Goal: Check status: Check status

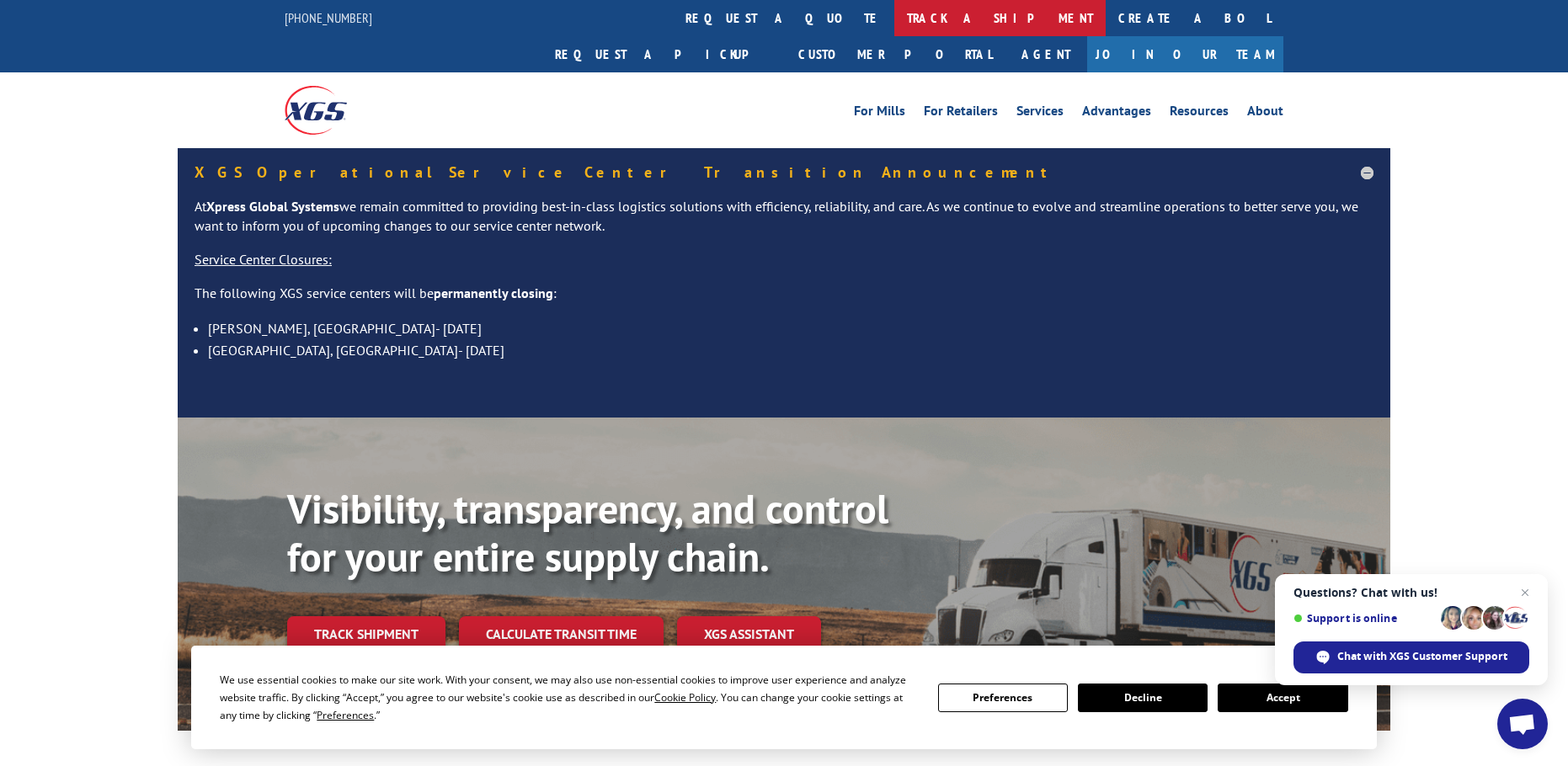
click at [894, 11] on link "track a shipment" at bounding box center [1000, 18] width 211 height 36
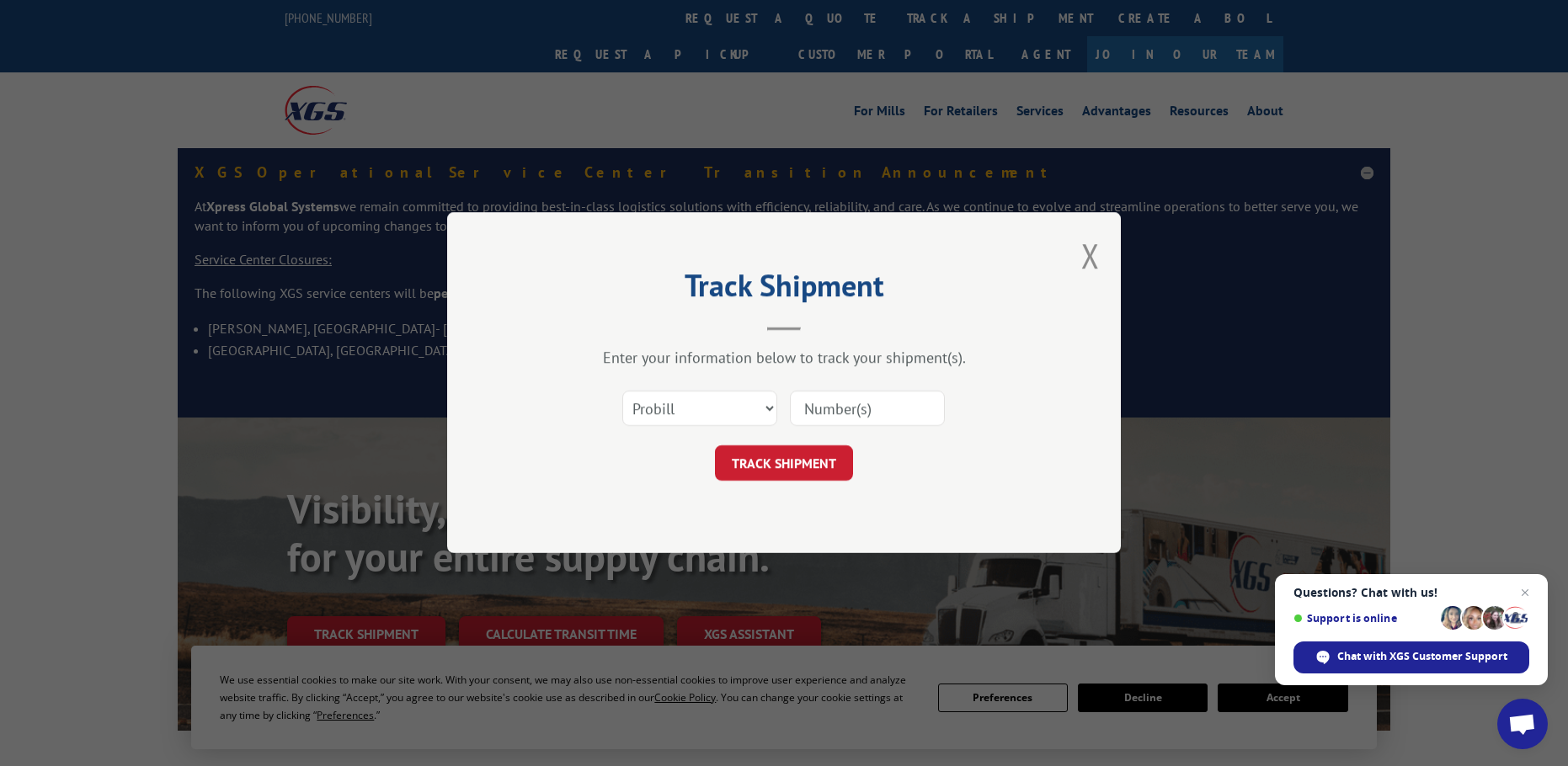
click at [827, 410] on input at bounding box center [867, 408] width 155 height 35
type input "17259160"
click at [715, 446] on button "TRACK SHIPMENT" at bounding box center [784, 463] width 138 height 35
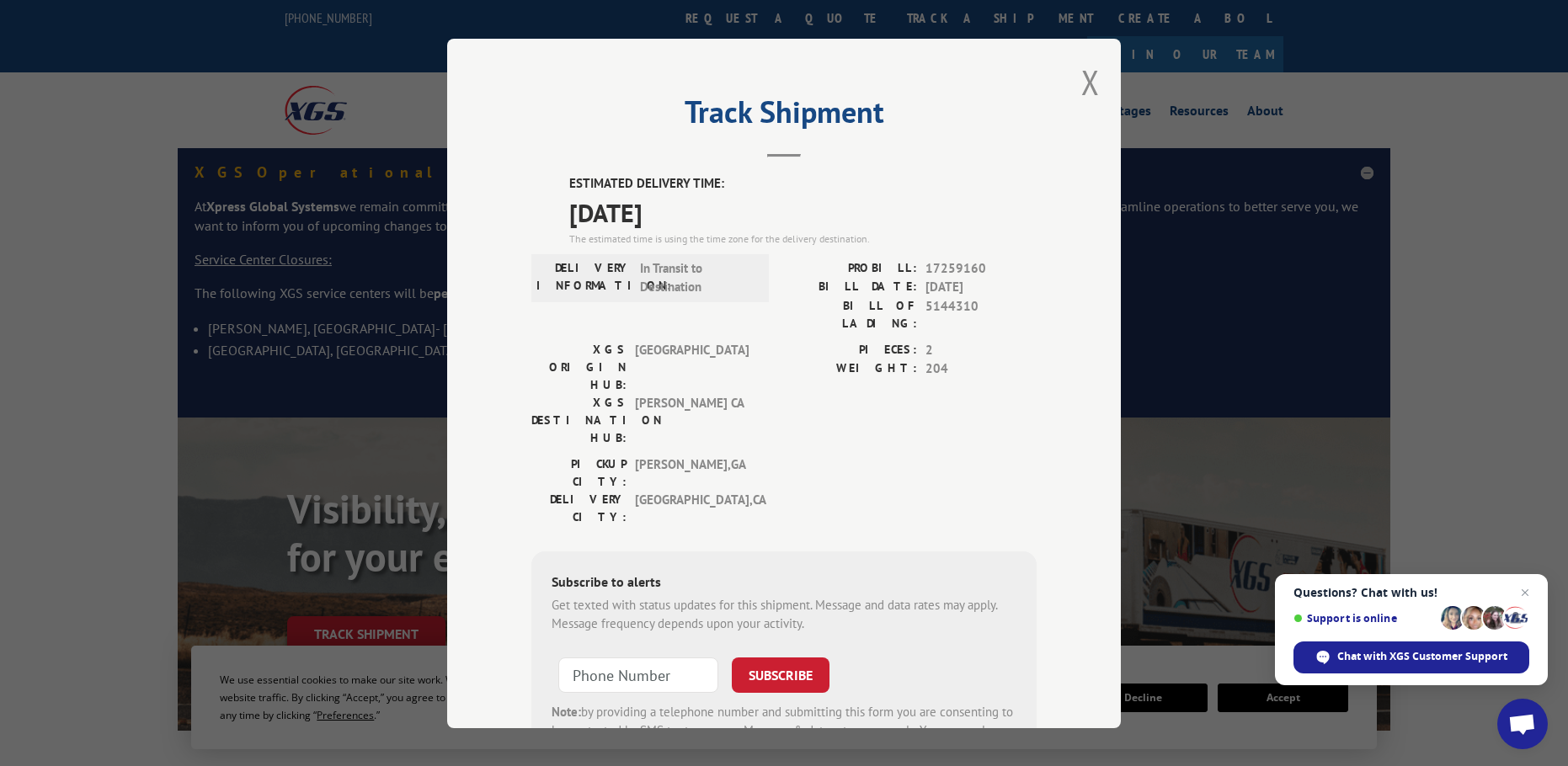
click at [823, 307] on label "BILL OF LADING:" at bounding box center [850, 313] width 133 height 35
drag, startPoint x: 929, startPoint y: 334, endPoint x: 792, endPoint y: 321, distance: 137.6
click at [795, 341] on div "PIECES: 2" at bounding box center [910, 350] width 253 height 20
drag, startPoint x: 854, startPoint y: 286, endPoint x: 998, endPoint y: 283, distance: 144.0
click at [998, 283] on div "BILL DATE: [DATE]" at bounding box center [910, 288] width 253 height 20
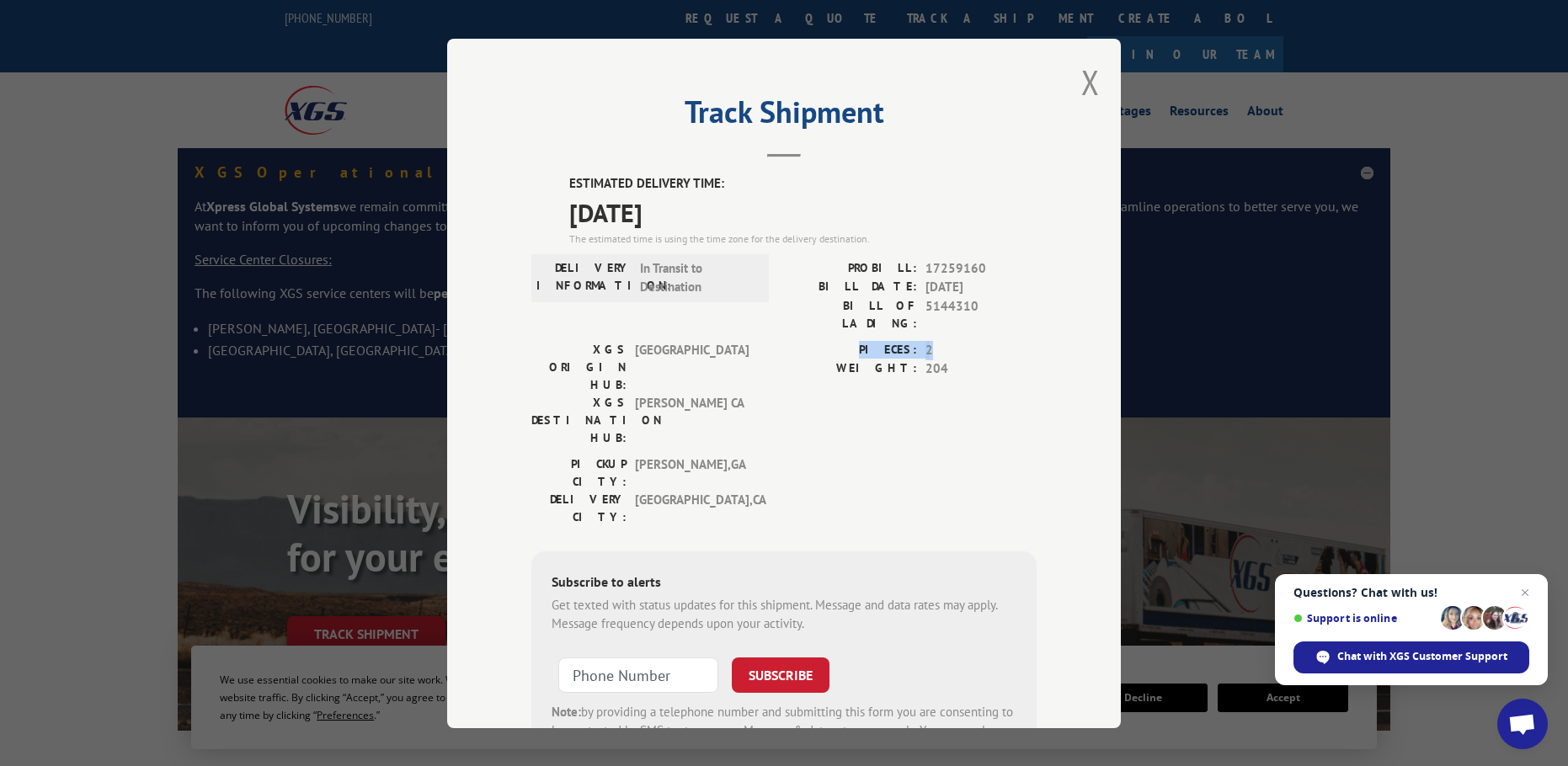
click at [990, 283] on span "[DATE]" at bounding box center [981, 288] width 111 height 20
click at [1026, 251] on div "ESTIMATED DELIVERY TIME: [DATE] The estimated time is using the time zone for t…" at bounding box center [784, 477] width 506 height 606
drag, startPoint x: 853, startPoint y: 282, endPoint x: 1029, endPoint y: 271, distance: 176.3
click at [1029, 271] on div "PROBILL: 17259160 BILL DATE: [DATE] BILL OF LADING: 5144310" at bounding box center [910, 295] width 253 height 74
drag, startPoint x: 547, startPoint y: 175, endPoint x: 575, endPoint y: 179, distance: 28.3
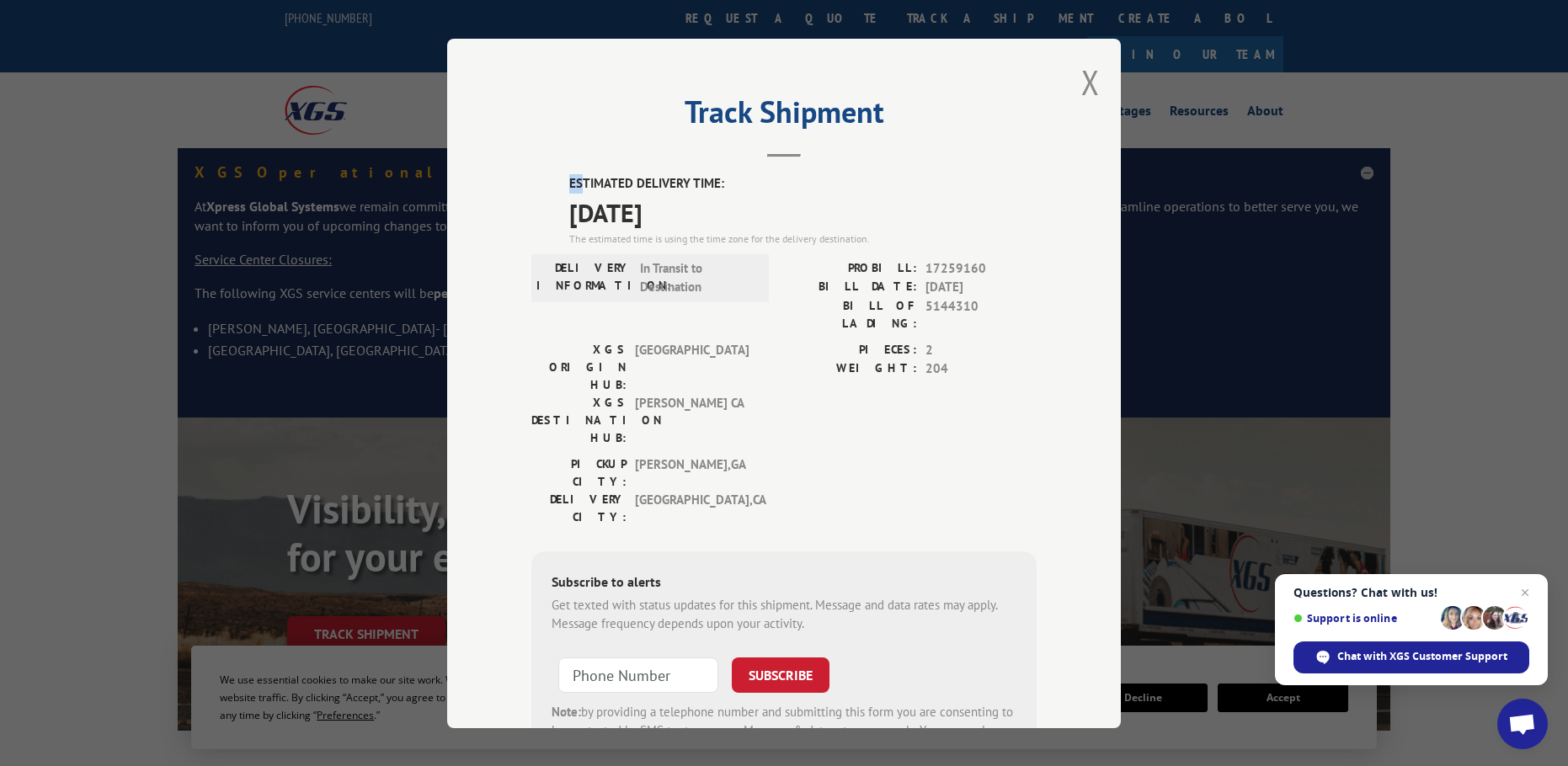
click at [575, 179] on div "ESTIMATED DELIVERY TIME: [DATE] The estimated time is using the time zone for t…" at bounding box center [784, 477] width 506 height 606
click at [633, 192] on label "ESTIMATED DELIVERY TIME:" at bounding box center [802, 184] width 467 height 20
click at [780, 184] on label "ESTIMATED DELIVERY TIME:" at bounding box center [802, 184] width 467 height 20
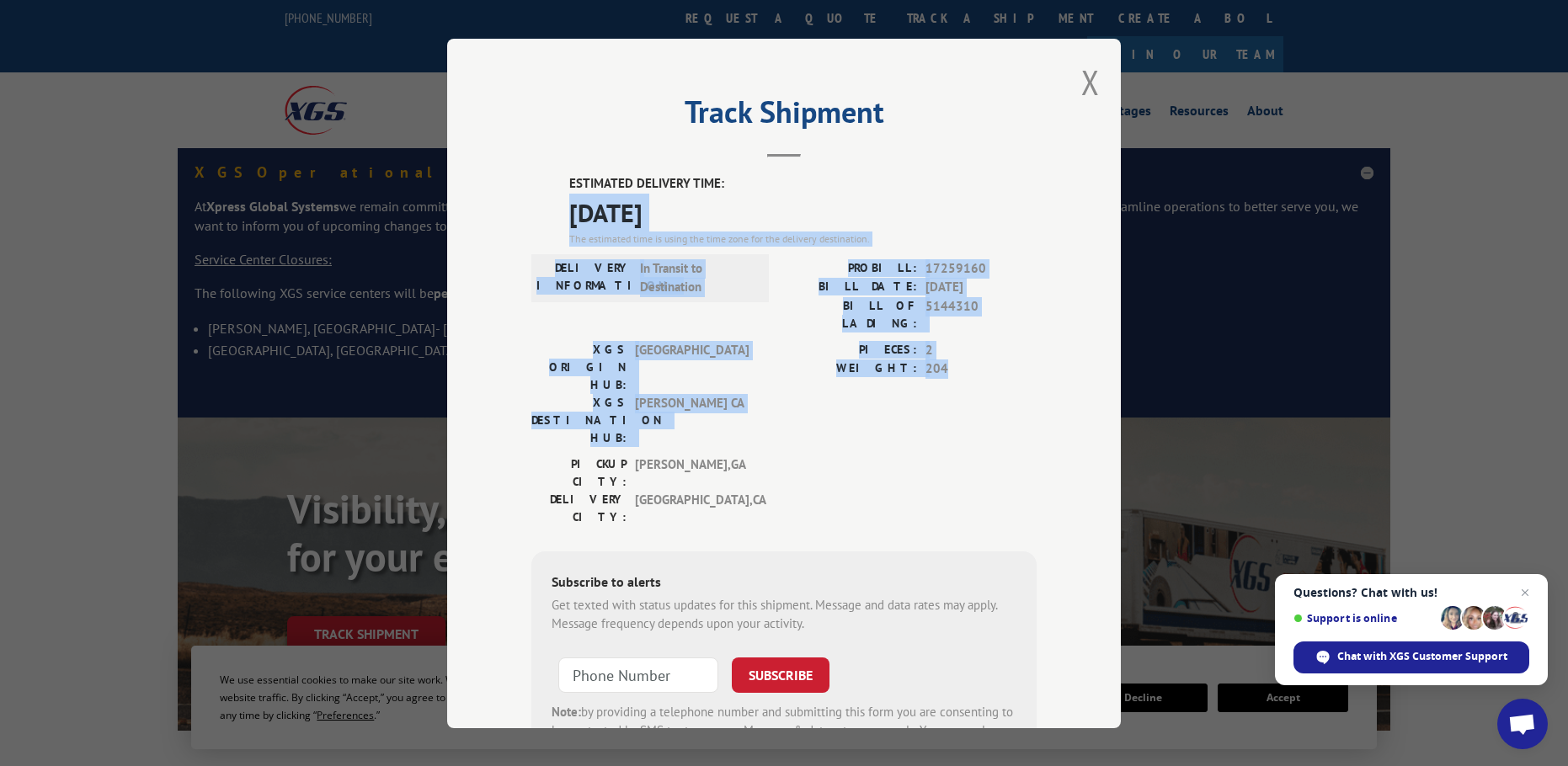
drag, startPoint x: 759, startPoint y: 176, endPoint x: 980, endPoint y: 329, distance: 268.8
click at [983, 341] on div "ESTIMATED DELIVERY TIME: [DATE] The estimated time is using the time zone for t…" at bounding box center [784, 477] width 506 height 606
drag, startPoint x: 979, startPoint y: 327, endPoint x: 968, endPoint y: 324, distance: 11.4
click at [976, 341] on span "2" at bounding box center [981, 350] width 111 height 20
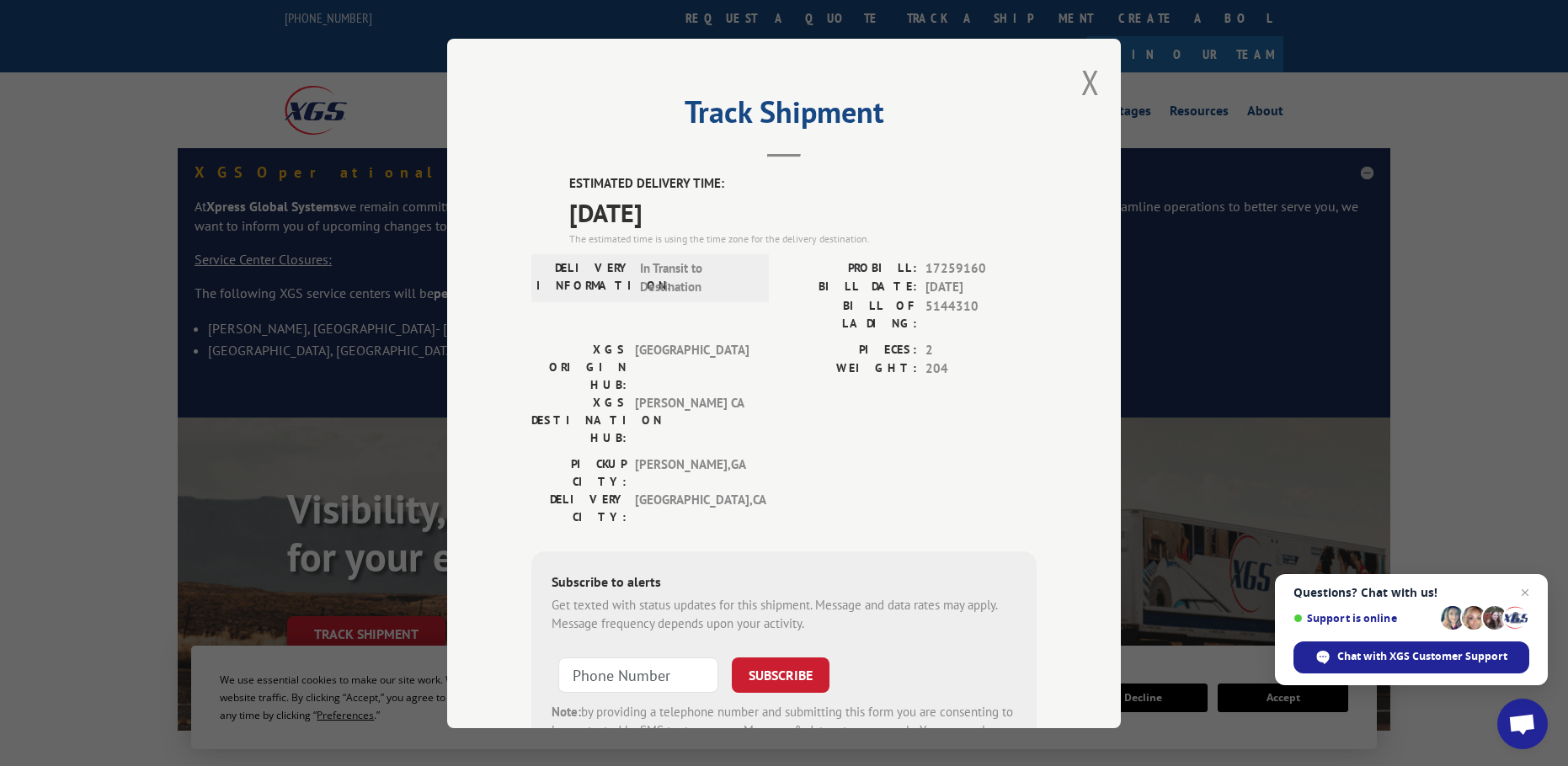
click at [776, 352] on div "XGS ORIGIN HUB: TUNNEL HILL XGS DESTINATION HUB: TRACY [GEOGRAPHIC_DATA] PIECES…" at bounding box center [784, 397] width 506 height 114
drag, startPoint x: 837, startPoint y: 283, endPoint x: 993, endPoint y: 264, distance: 157.2
click at [990, 267] on div "PROBILL: 17259160 BILL DATE: [DATE] BILL OF LADING: 5144310" at bounding box center [910, 295] width 253 height 74
drag, startPoint x: 856, startPoint y: 262, endPoint x: 992, endPoint y: 247, distance: 136.8
click at [990, 247] on div "ESTIMATED DELIVERY TIME: [DATE] The estimated time is using the time zone for t…" at bounding box center [784, 477] width 506 height 606
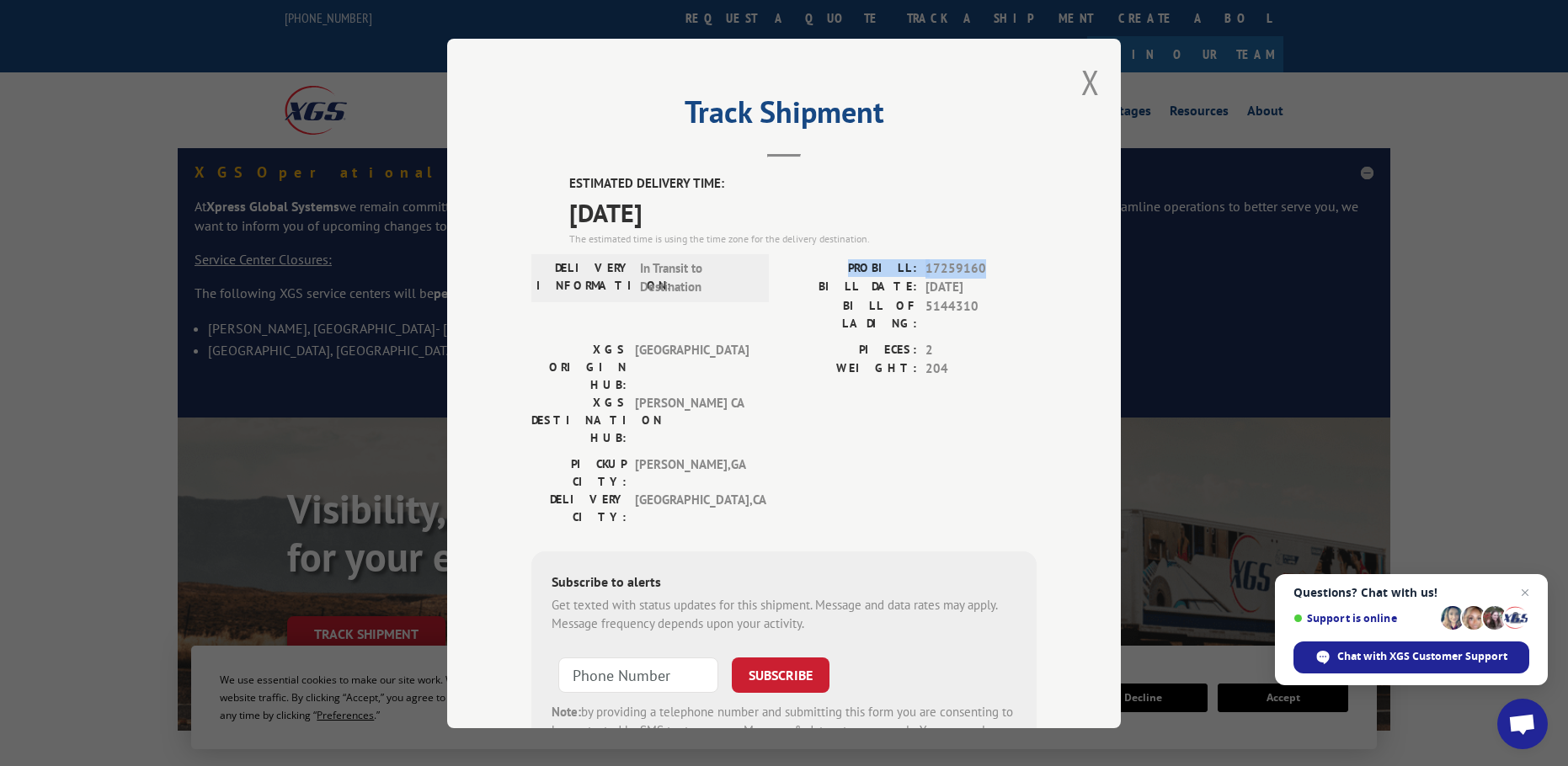
click at [835, 265] on label "PROBILL:" at bounding box center [850, 268] width 133 height 20
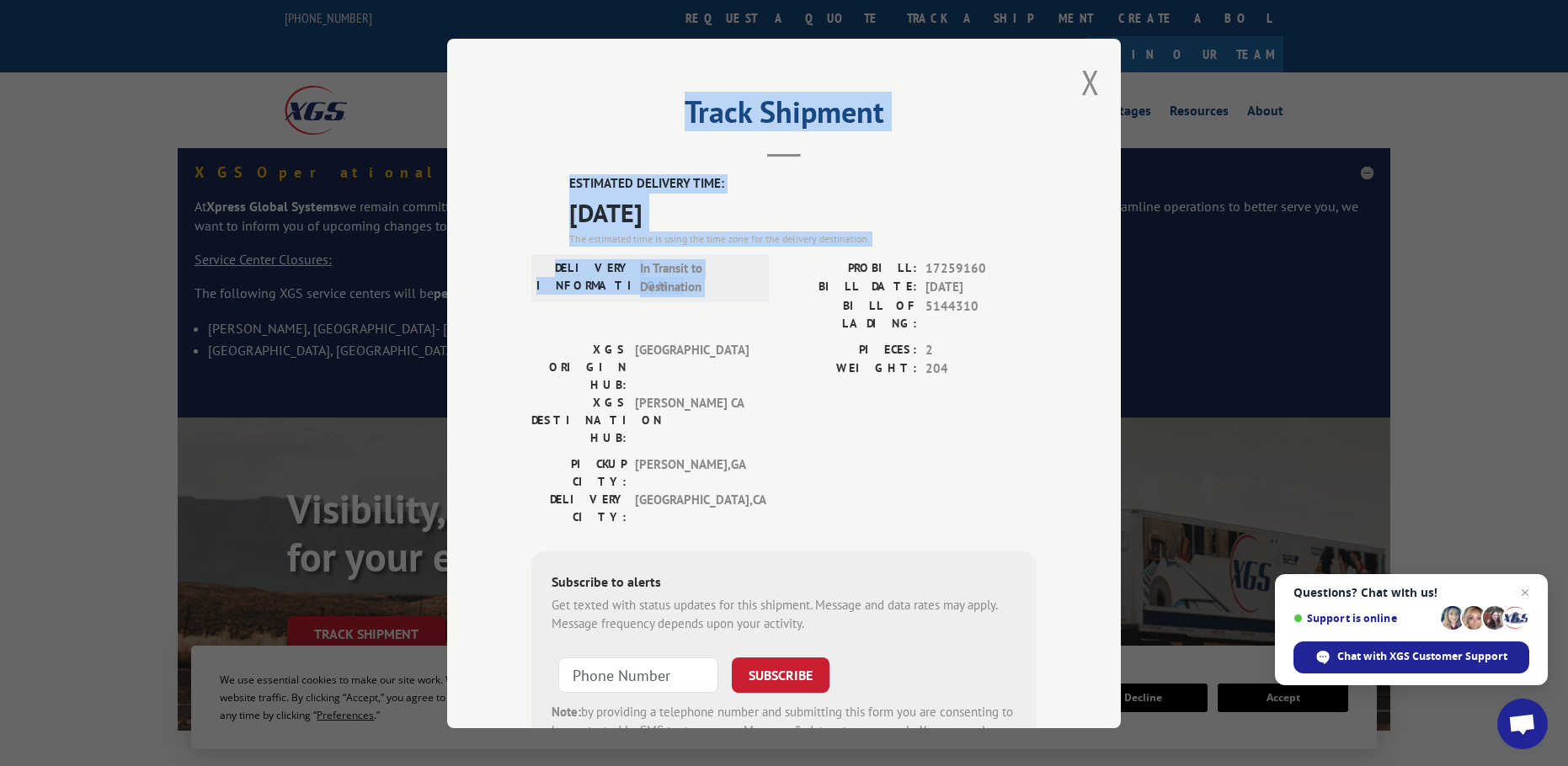
drag, startPoint x: 850, startPoint y: 262, endPoint x: 965, endPoint y: 153, distance: 158.4
click at [965, 153] on div "Track Shipment ESTIMATED DELIVERY TIME: [DATE] The estimated time is using the …" at bounding box center [784, 383] width 674 height 690
click at [703, 286] on span "In Transit to Destination" at bounding box center [696, 277] width 113 height 38
click at [699, 271] on span "In Transit to Destination" at bounding box center [696, 277] width 113 height 38
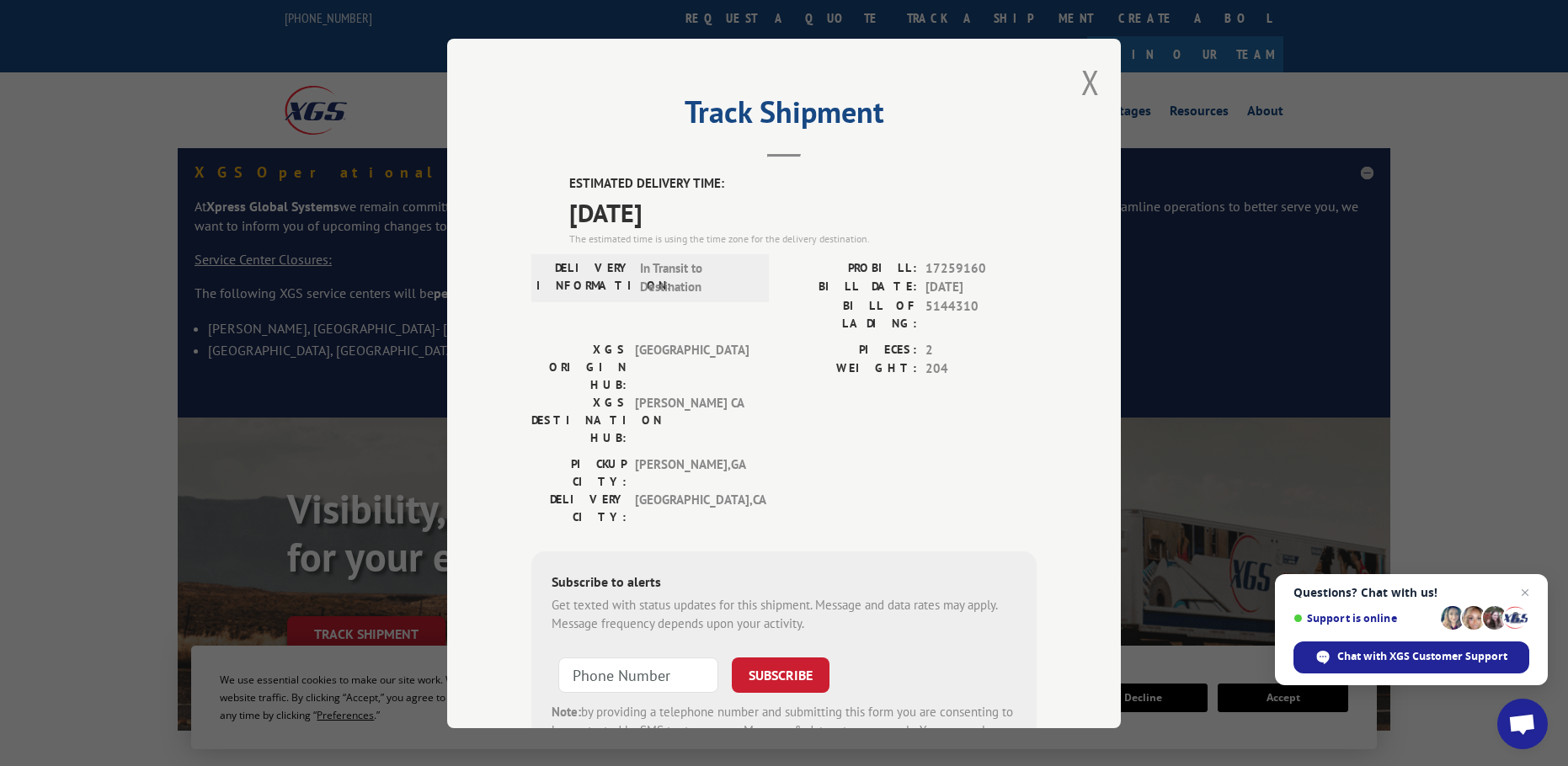
drag, startPoint x: 552, startPoint y: 224, endPoint x: 714, endPoint y: 205, distance: 163.1
click at [713, 205] on div "ESTIMATED DELIVERY TIME: [DATE] The estimated time is using the time zone for t…" at bounding box center [784, 477] width 506 height 606
click at [555, 190] on div "ESTIMATED DELIVERY TIME: [DATE] The estimated time is using the time zone for t…" at bounding box center [784, 477] width 506 height 606
drag, startPoint x: 557, startPoint y: 179, endPoint x: 731, endPoint y: 197, distance: 174.9
click at [731, 197] on div "ESTIMATED DELIVERY TIME: [DATE] The estimated time is using the time zone for t…" at bounding box center [784, 477] width 506 height 606
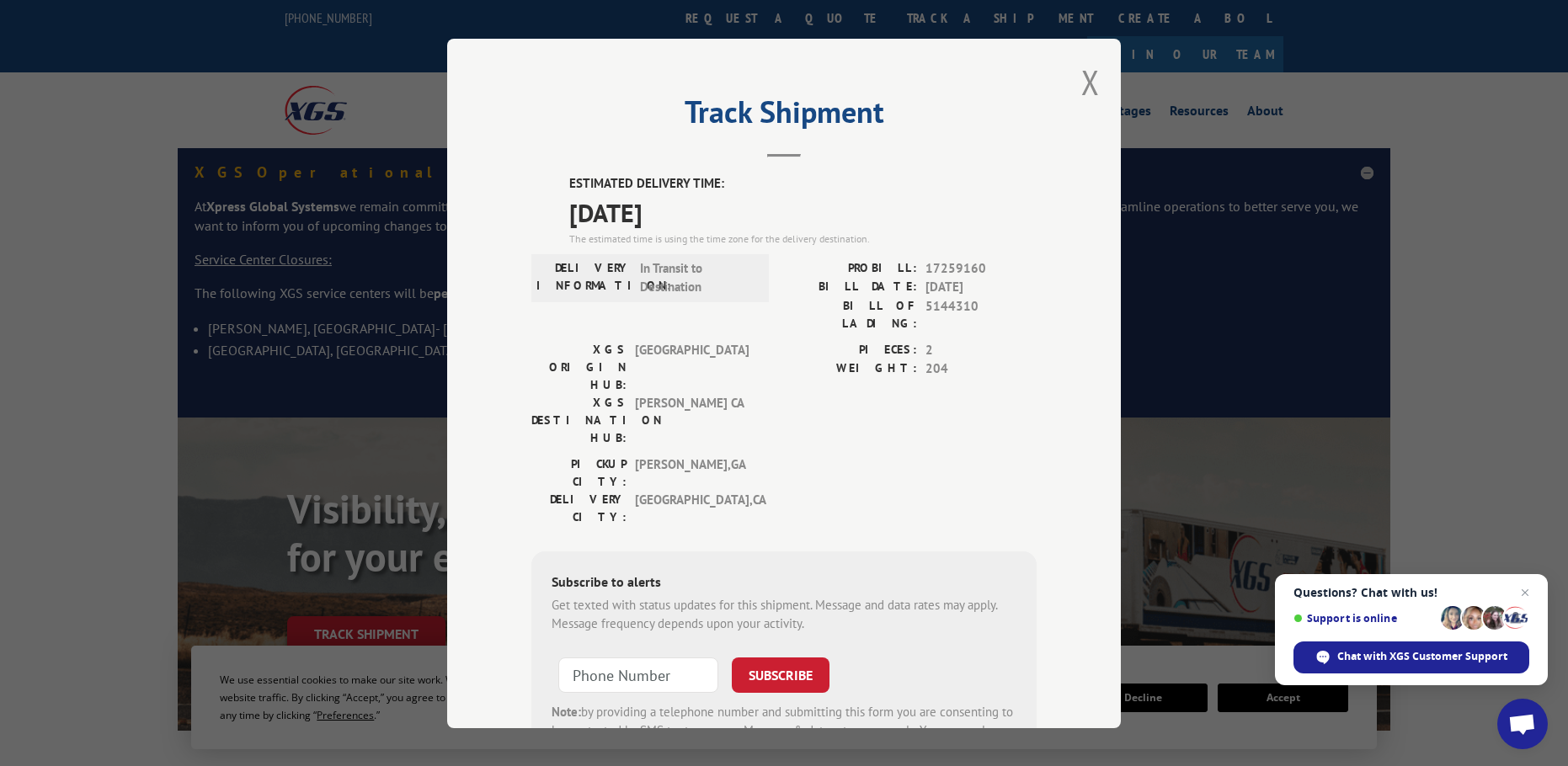
copy div "ESTIMATED DELIVERY TIME: [DATE]"
drag, startPoint x: 857, startPoint y: 269, endPoint x: 1005, endPoint y: 264, distance: 148.1
click at [1005, 264] on div "PROBILL: 17259160" at bounding box center [910, 268] width 253 height 20
copy div "PROBILL: 17259160"
